Goal: Communication & Community: Answer question/provide support

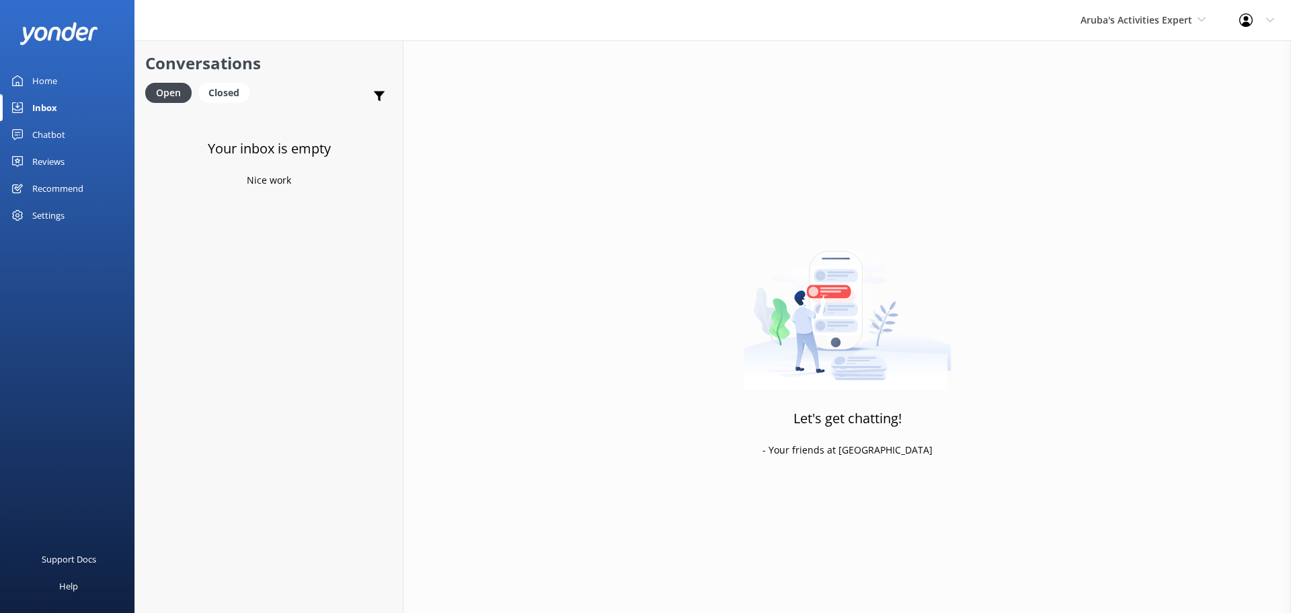
click at [1154, 29] on div "Aruba's Activities Expert [GEOGRAPHIC_DATA] [GEOGRAPHIC_DATA]'s Activities Expe…" at bounding box center [1143, 20] width 159 height 40
click at [1136, 53] on link "De [GEOGRAPHIC_DATA]" at bounding box center [1131, 56] width 134 height 32
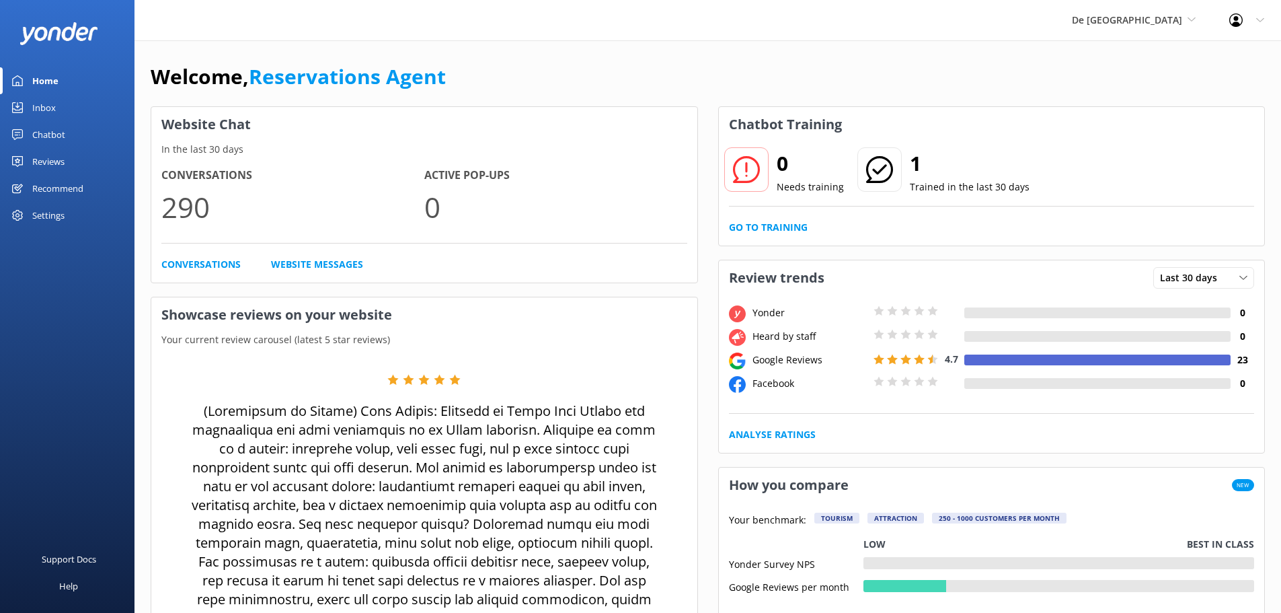
click at [77, 109] on link "Inbox" at bounding box center [67, 107] width 134 height 27
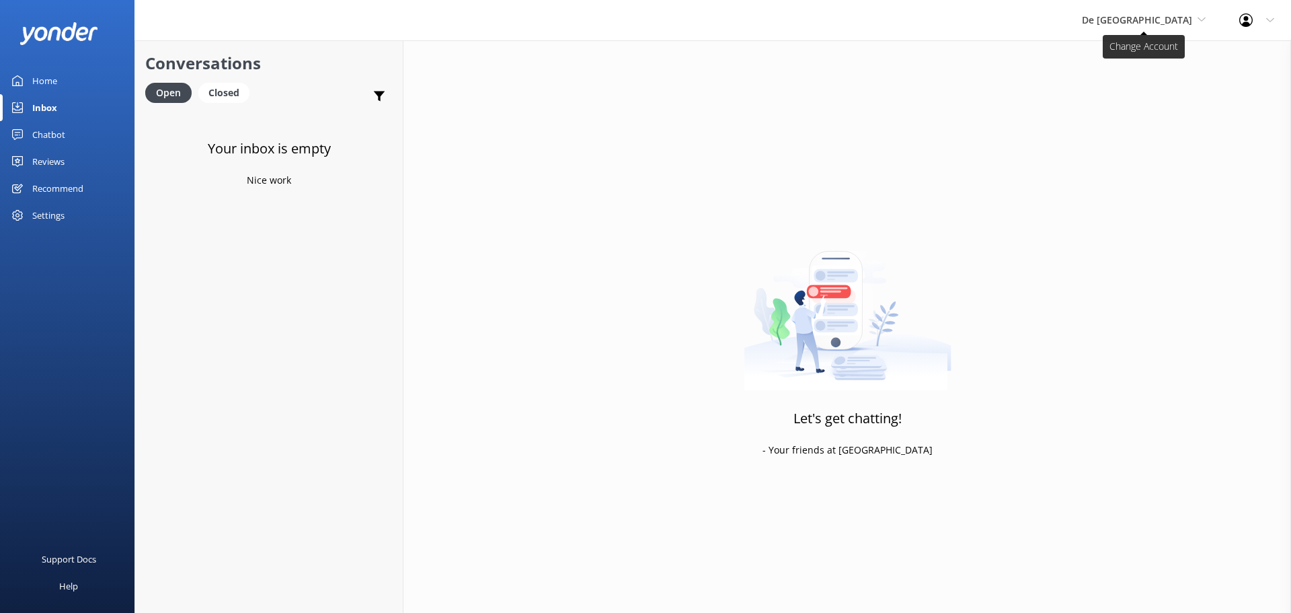
click at [1155, 13] on span "De [GEOGRAPHIC_DATA]" at bounding box center [1137, 19] width 110 height 13
click at [1144, 102] on link "Aruba's Activities Expert" at bounding box center [1132, 89] width 134 height 32
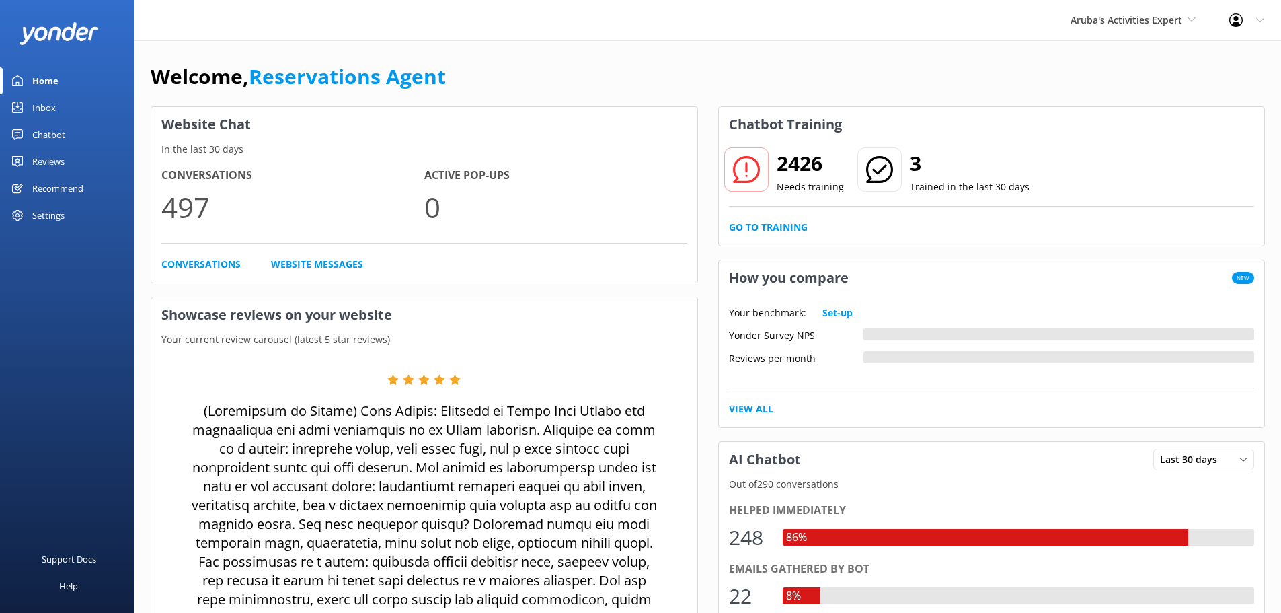
click at [50, 108] on div "Inbox" at bounding box center [44, 107] width 24 height 27
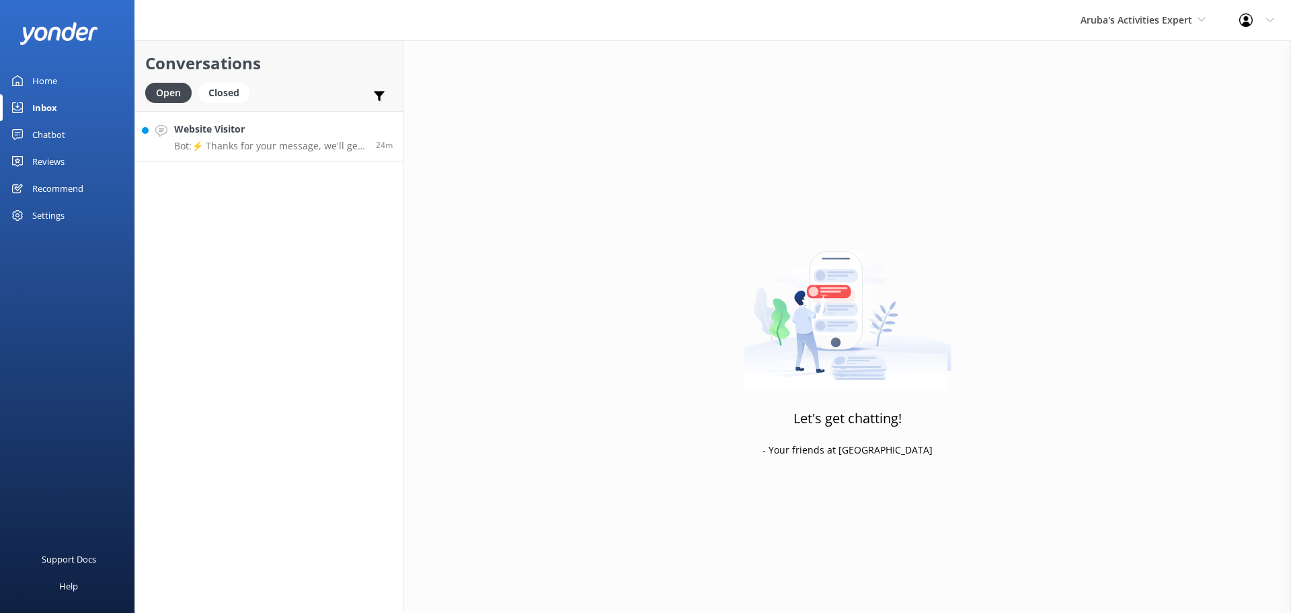
click at [278, 126] on h4 "Website Visitor" at bounding box center [270, 129] width 192 height 15
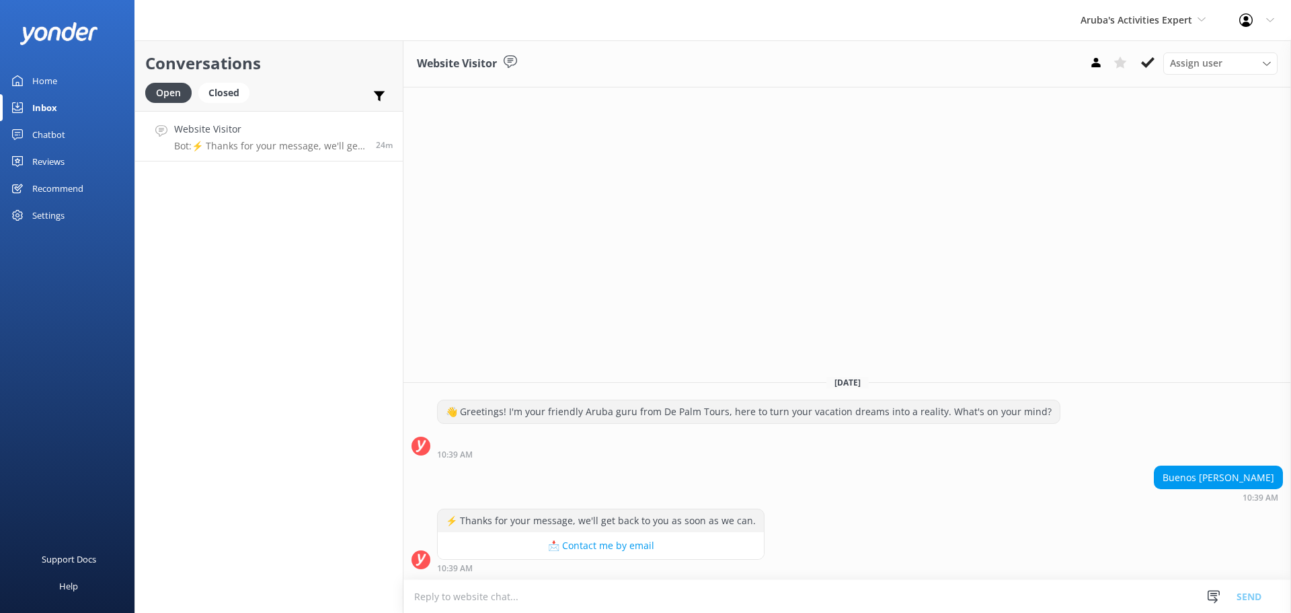
click at [735, 594] on textarea at bounding box center [847, 596] width 888 height 33
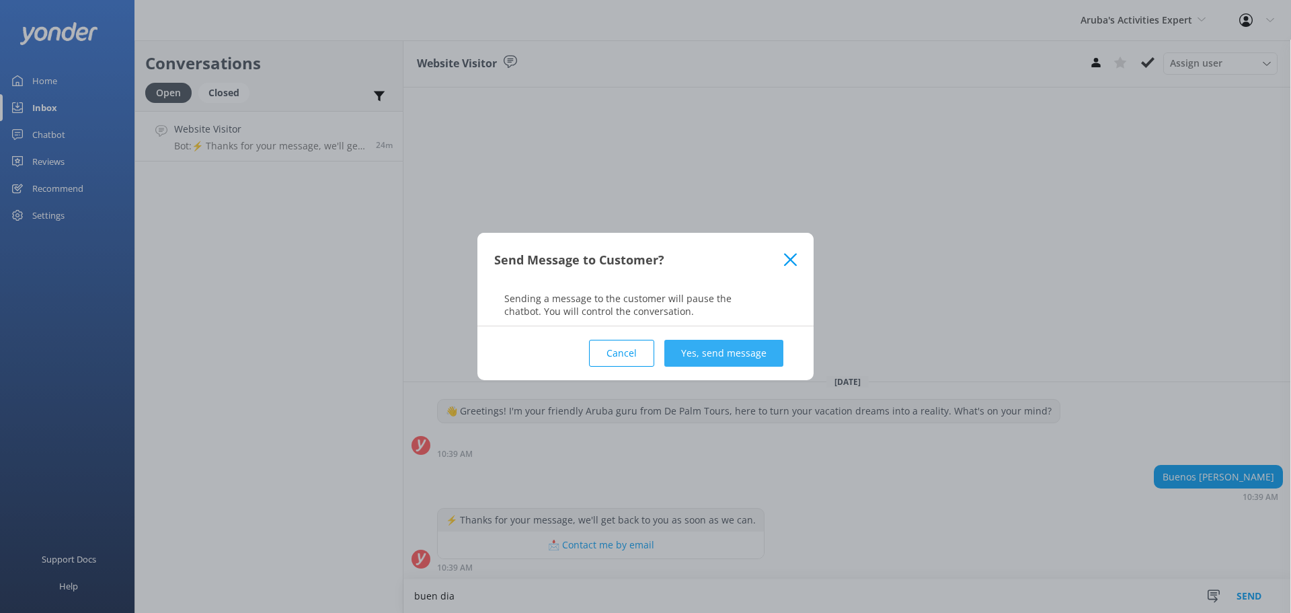
type textarea "buen dia"
click at [717, 356] on button "Yes, send message" at bounding box center [723, 353] width 119 height 27
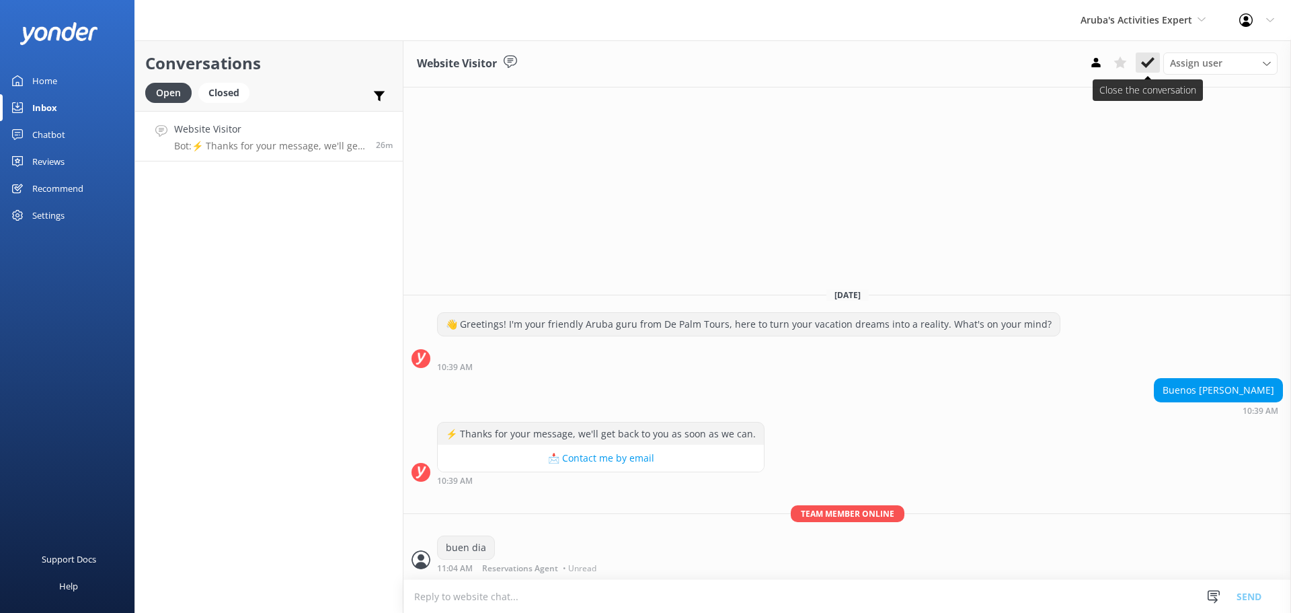
click at [1144, 59] on icon at bounding box center [1147, 62] width 13 height 13
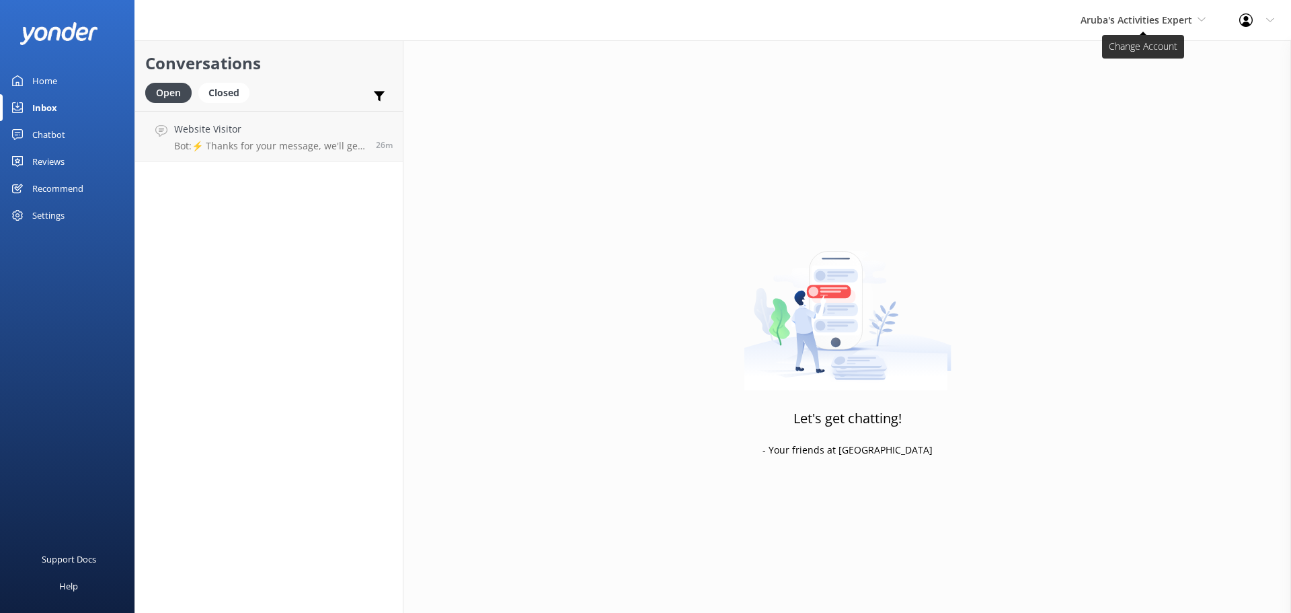
click at [1167, 20] on span "Aruba's Activities Expert" at bounding box center [1137, 19] width 112 height 13
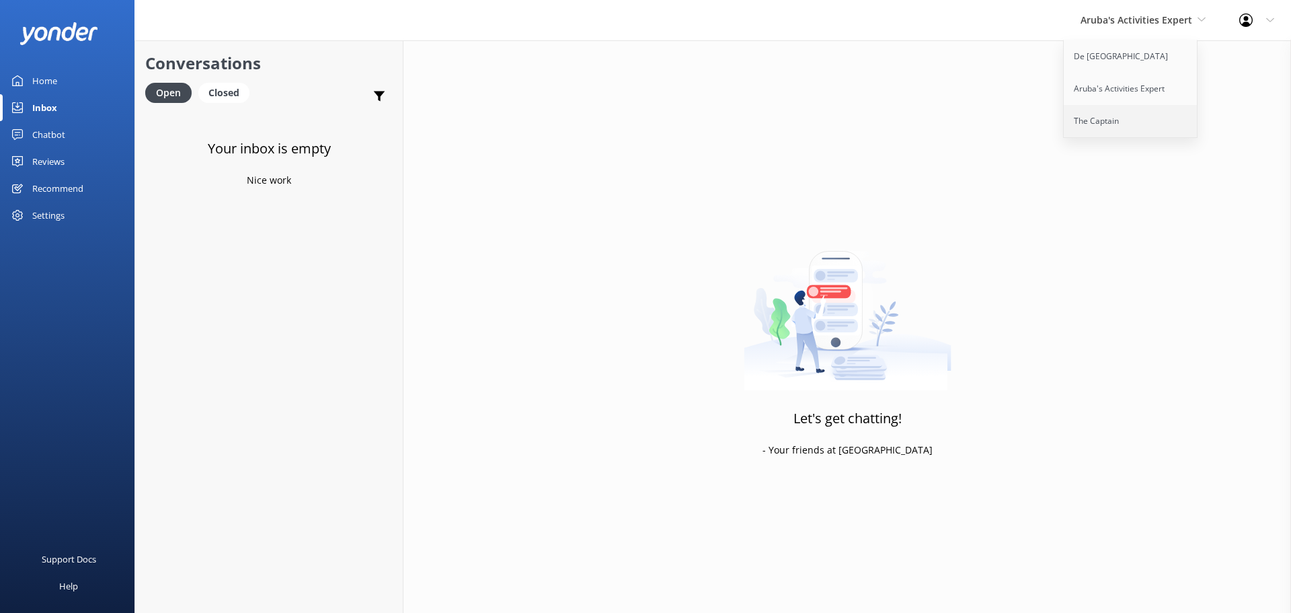
click at [1116, 123] on link "The Captain" at bounding box center [1131, 121] width 134 height 32
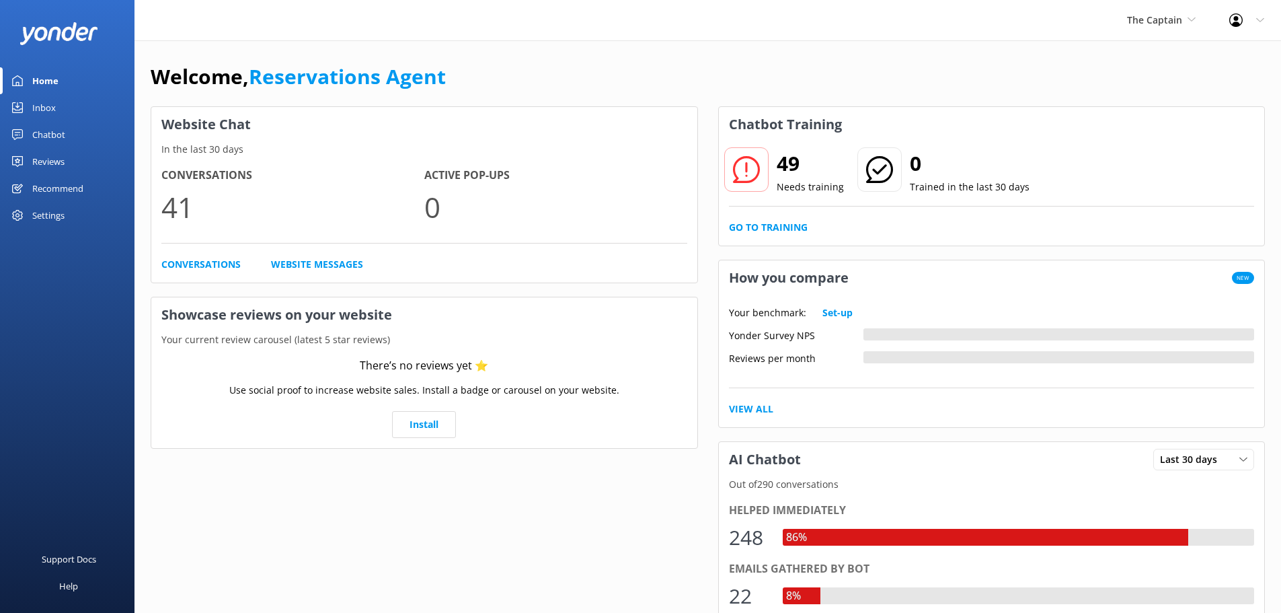
click at [48, 109] on div "Inbox" at bounding box center [44, 107] width 24 height 27
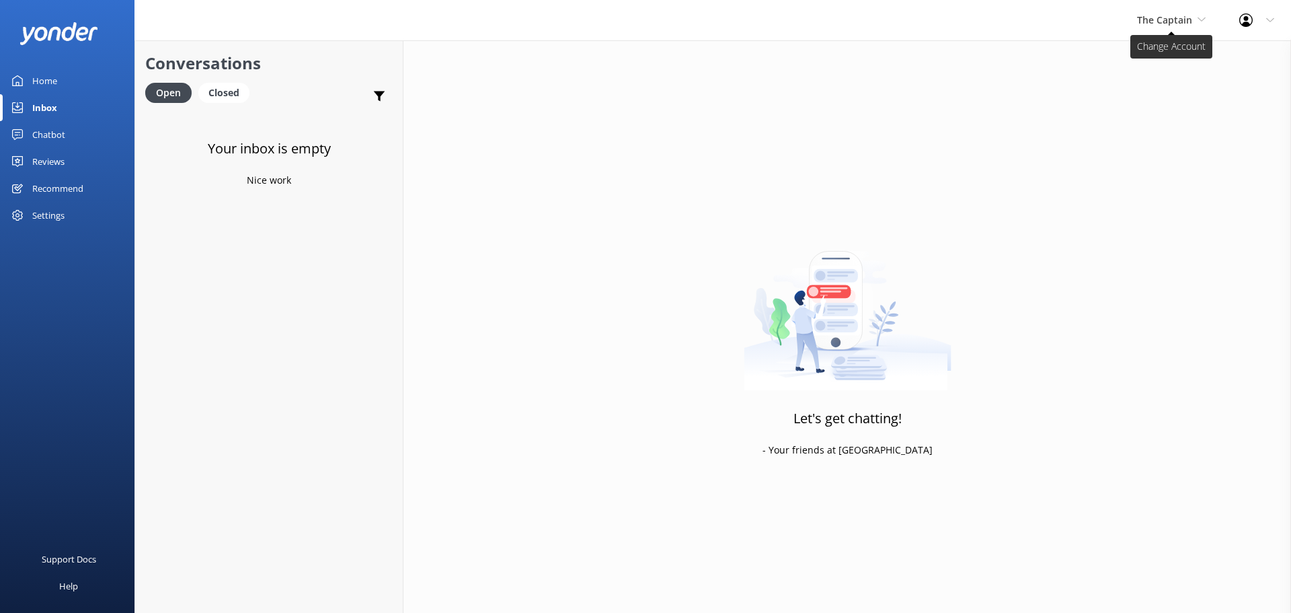
click at [1177, 17] on span "The Captain" at bounding box center [1164, 19] width 55 height 13
click at [1156, 50] on link "De [GEOGRAPHIC_DATA]" at bounding box center [1187, 56] width 134 height 32
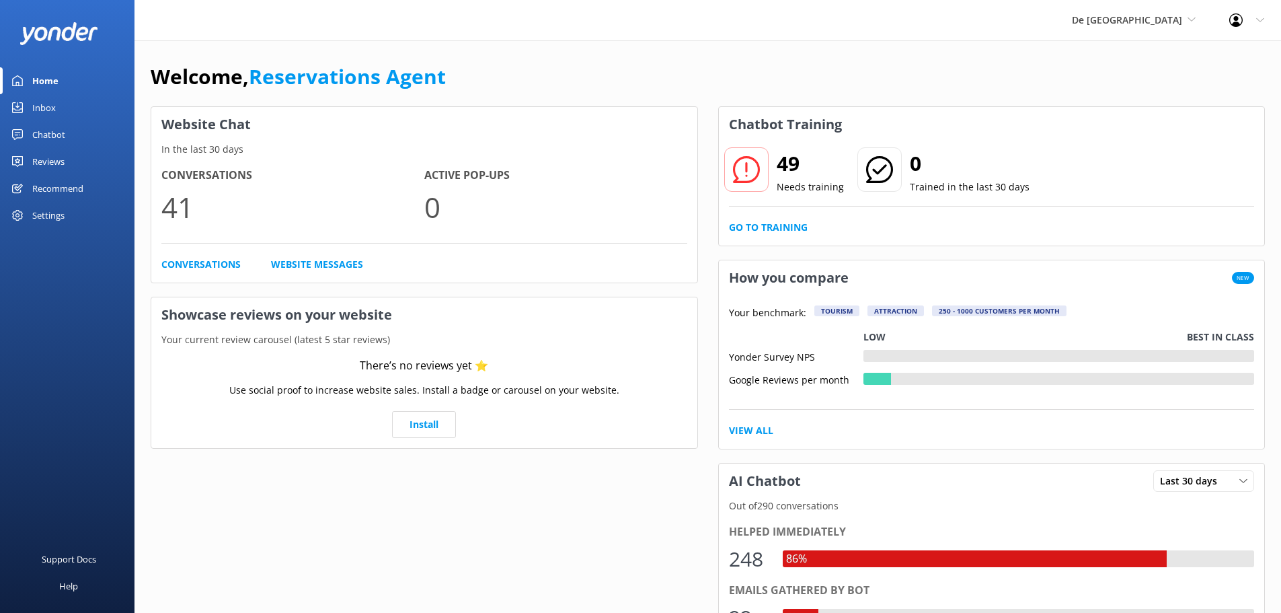
click at [67, 105] on link "Inbox" at bounding box center [67, 107] width 134 height 27
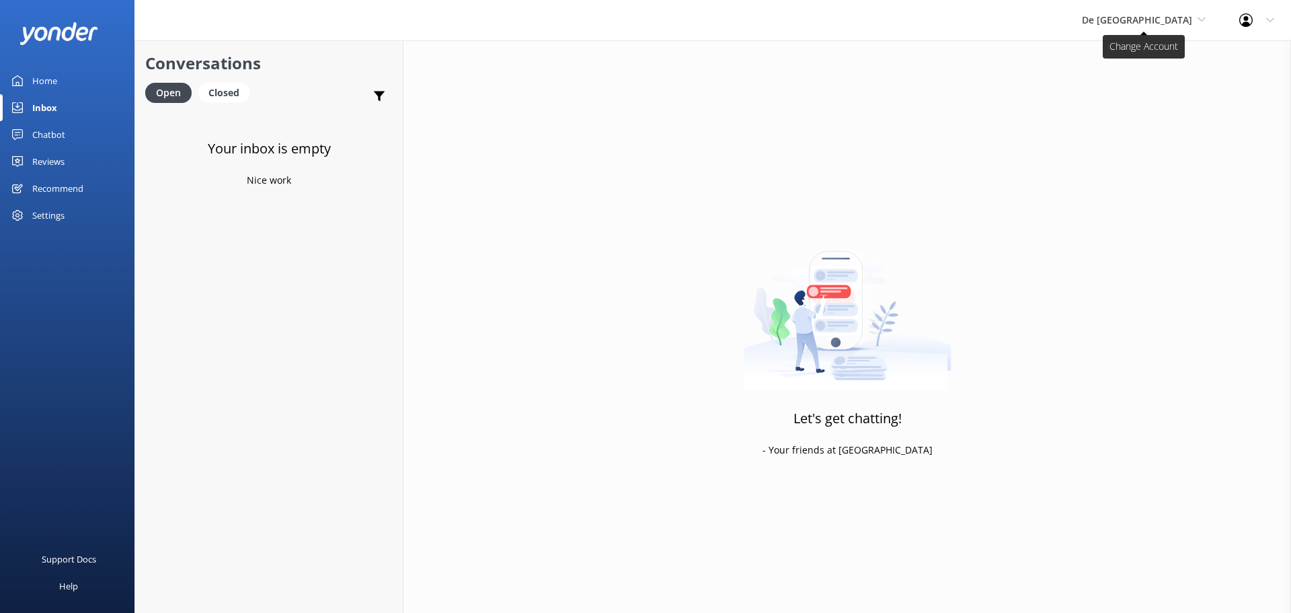
click at [1136, 19] on span "De [GEOGRAPHIC_DATA]" at bounding box center [1137, 19] width 110 height 13
click at [1146, 44] on link "De [GEOGRAPHIC_DATA]" at bounding box center [1132, 56] width 134 height 32
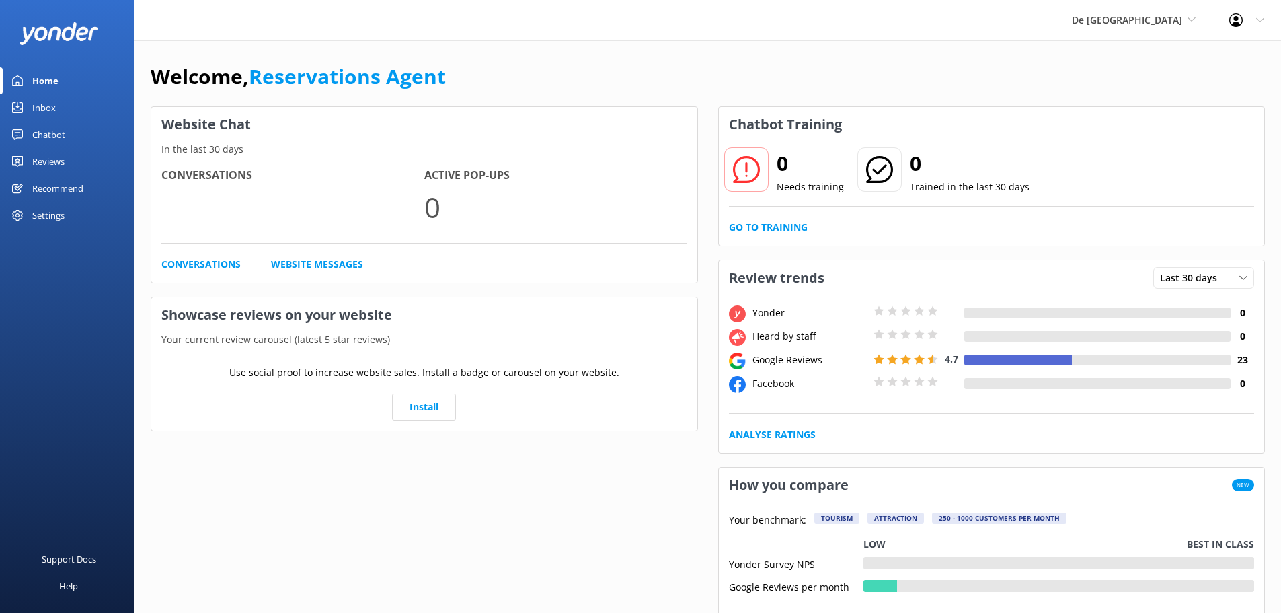
click at [60, 110] on link "Inbox" at bounding box center [67, 107] width 134 height 27
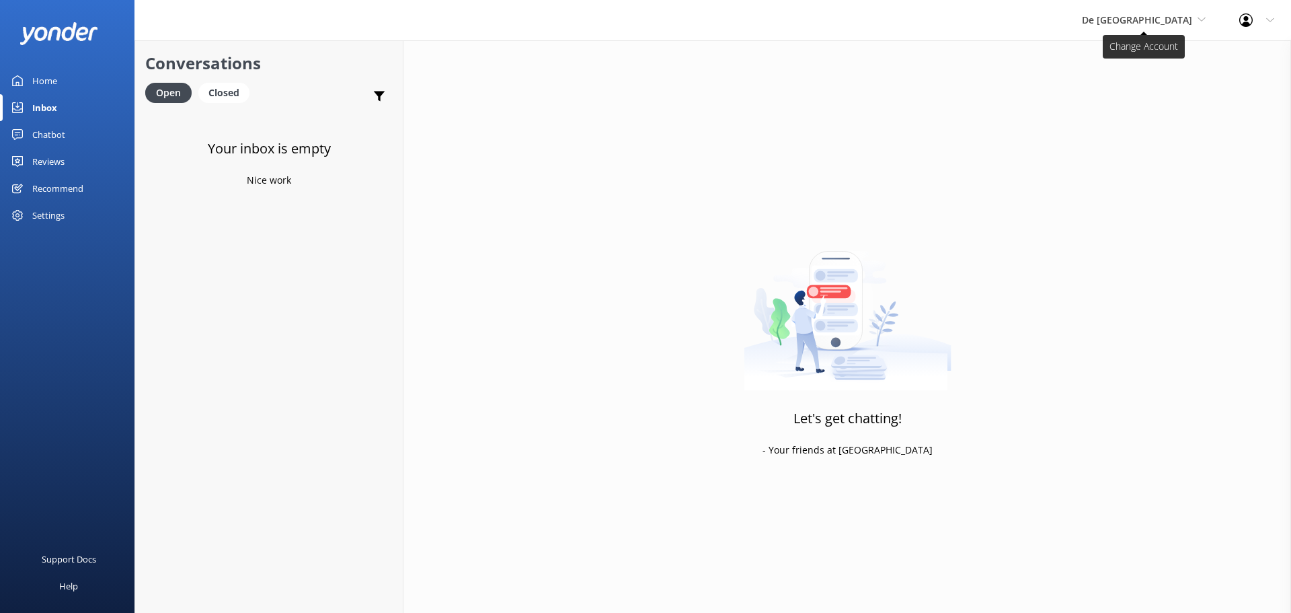
click at [1179, 18] on span "De [GEOGRAPHIC_DATA]" at bounding box center [1137, 19] width 110 height 13
click at [1165, 88] on link "Aruba's Activities Expert" at bounding box center [1132, 89] width 134 height 32
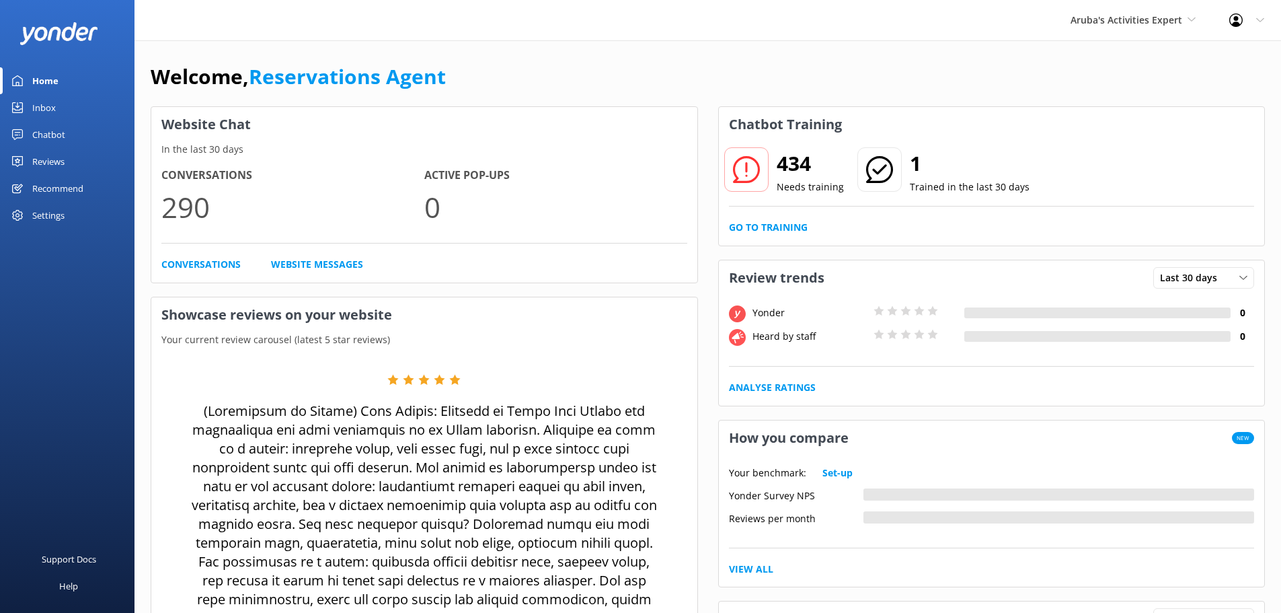
click at [34, 104] on div "Inbox" at bounding box center [44, 107] width 24 height 27
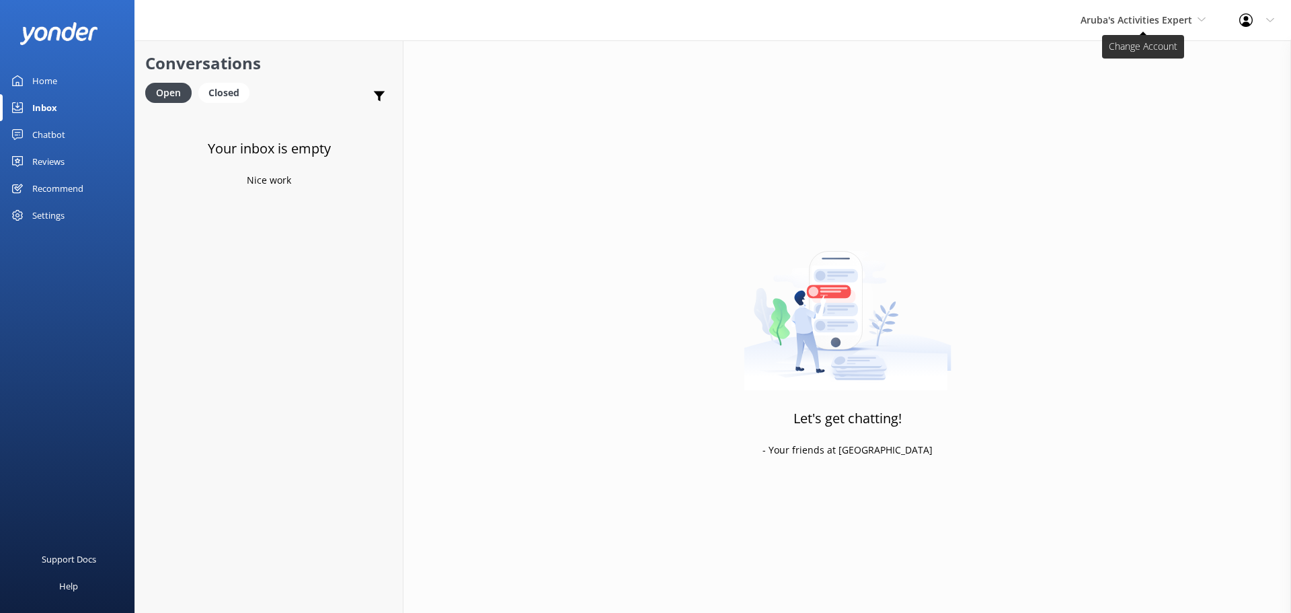
click at [1107, 19] on span "Aruba's Activities Expert" at bounding box center [1137, 19] width 112 height 13
click at [1115, 112] on link "The Captain" at bounding box center [1131, 121] width 134 height 32
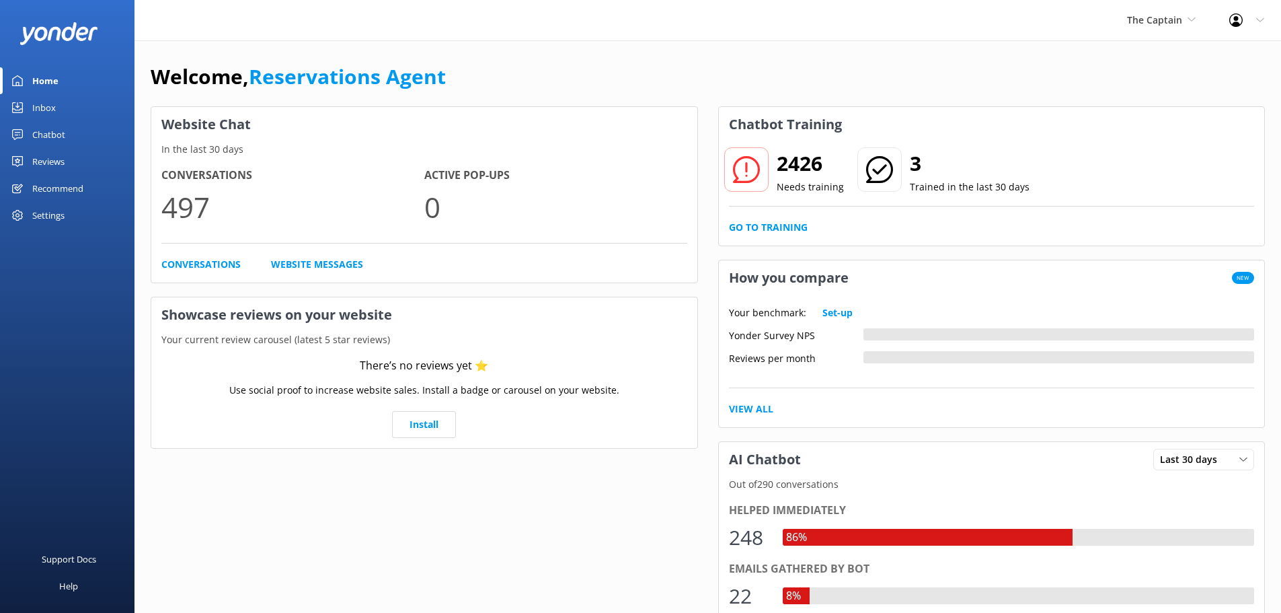
click at [43, 110] on div "Inbox" at bounding box center [44, 107] width 24 height 27
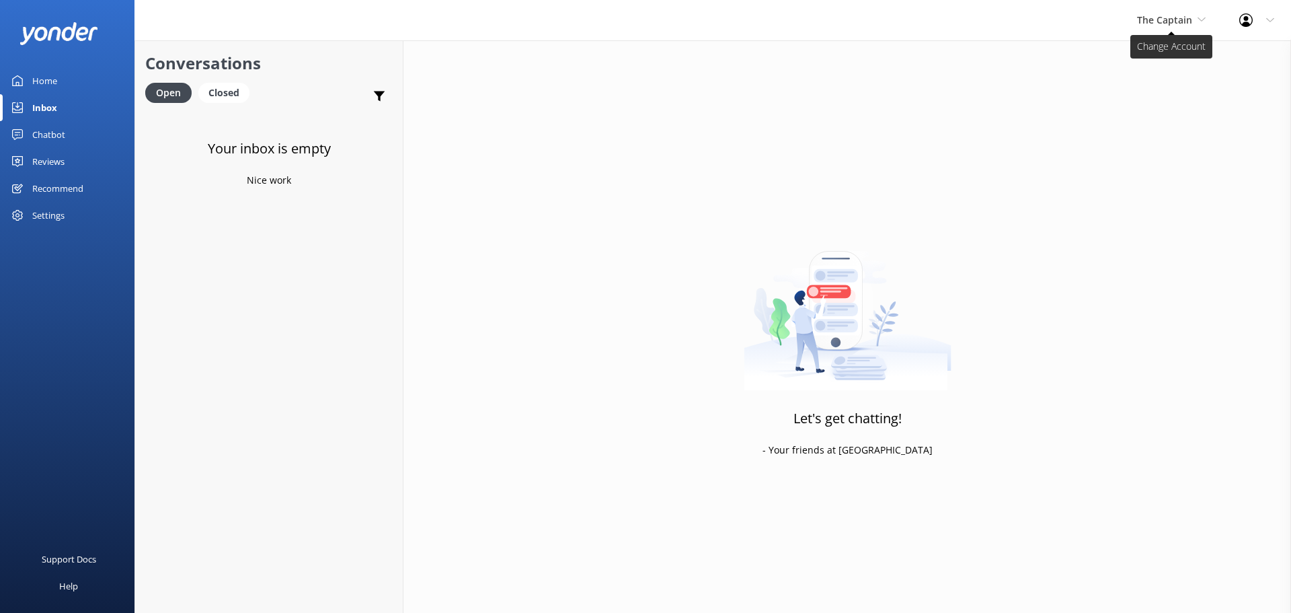
click at [1163, 19] on span "The Captain" at bounding box center [1164, 19] width 55 height 13
click at [1151, 54] on link "De [GEOGRAPHIC_DATA]" at bounding box center [1187, 56] width 134 height 32
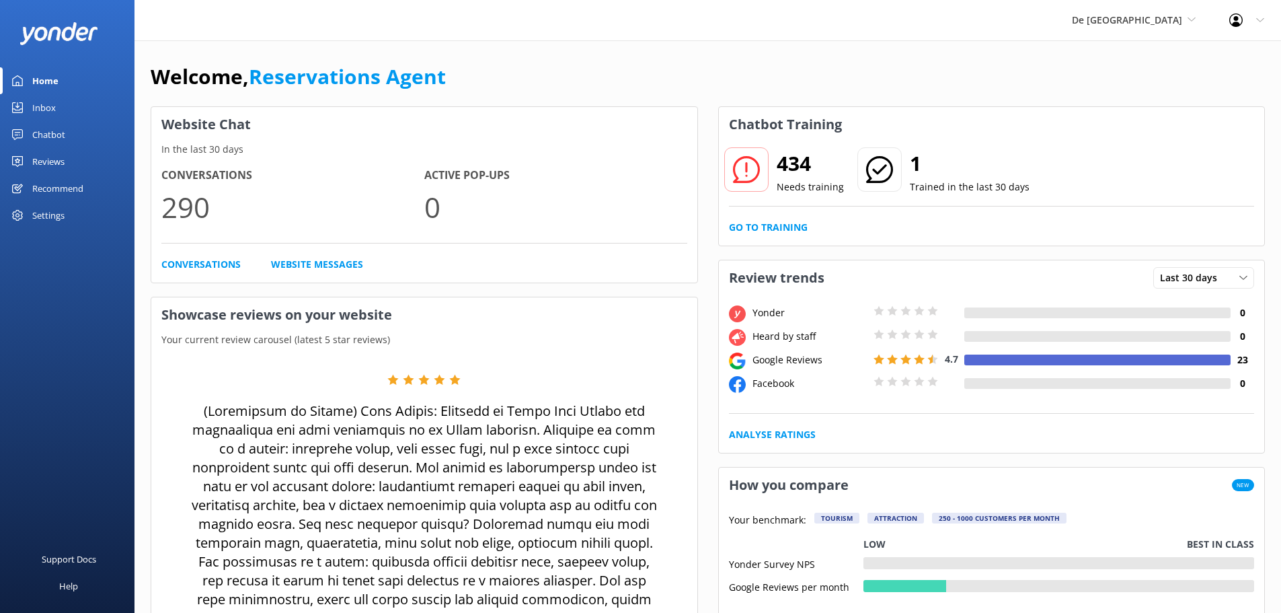
click at [61, 106] on link "Inbox" at bounding box center [67, 107] width 134 height 27
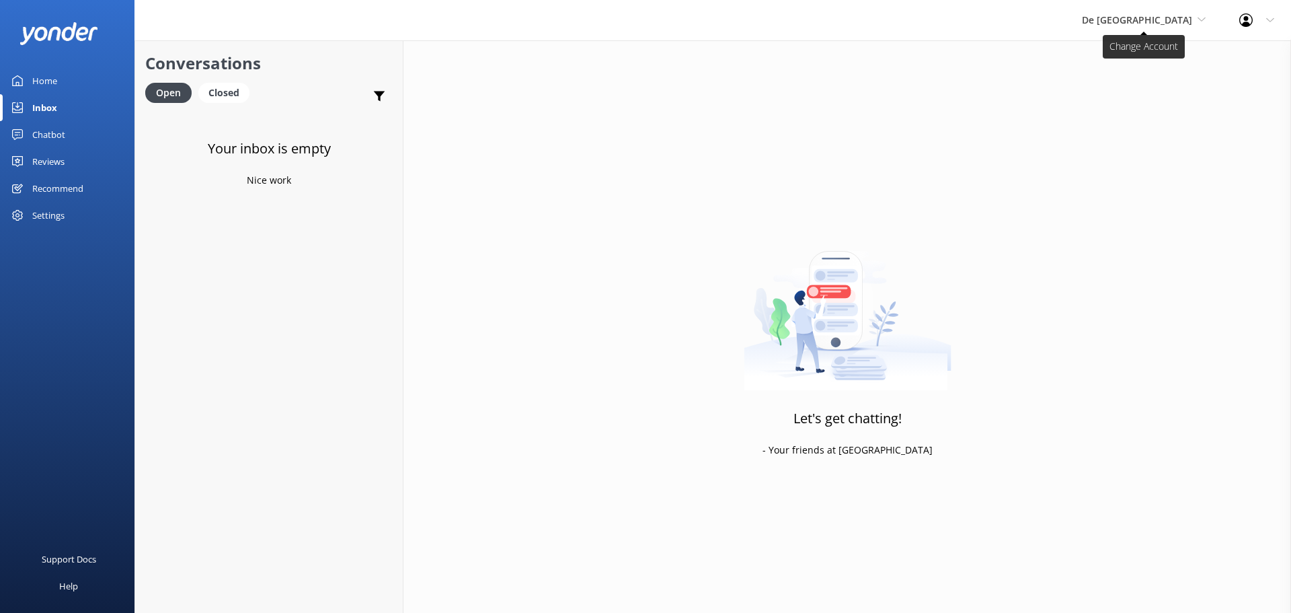
click at [1175, 24] on span "De [GEOGRAPHIC_DATA]" at bounding box center [1137, 19] width 110 height 13
click at [1200, 56] on link "De [GEOGRAPHIC_DATA]" at bounding box center [1132, 56] width 134 height 32
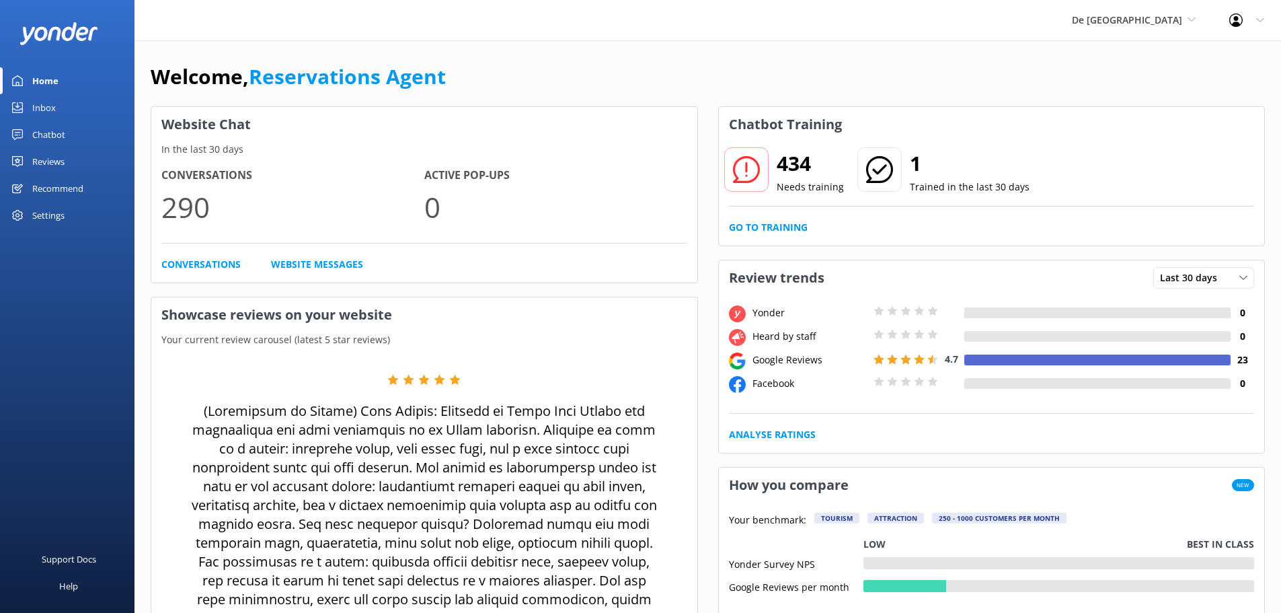
click at [34, 102] on div "Inbox" at bounding box center [44, 107] width 24 height 27
